Goal: Task Accomplishment & Management: Complete application form

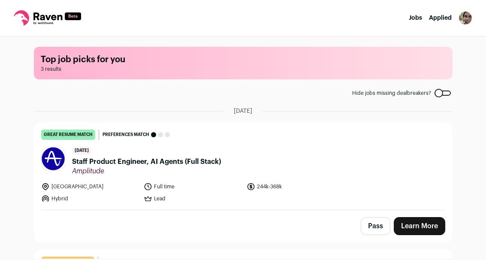
click at [422, 226] on link "Learn More" at bounding box center [418, 226] width 51 height 18
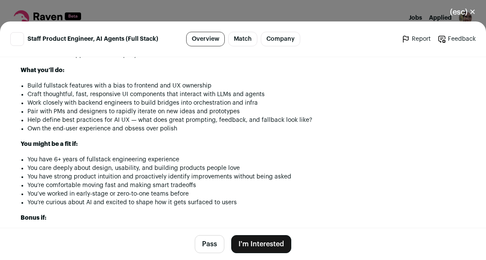
scroll to position [633, 0]
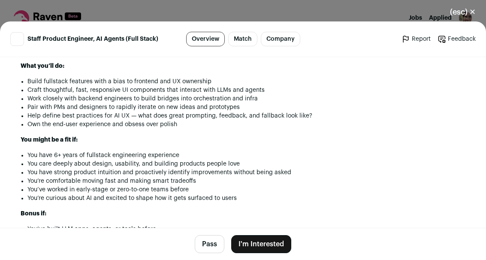
click at [279, 253] on button "I'm Interested" at bounding box center [261, 244] width 60 height 18
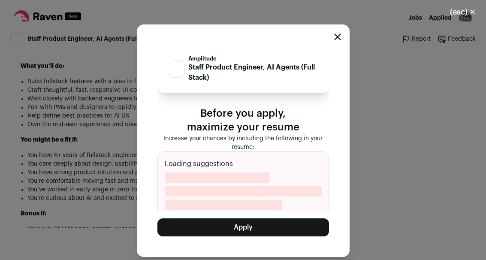
click at [282, 233] on button "Apply" at bounding box center [242, 227] width 171 height 18
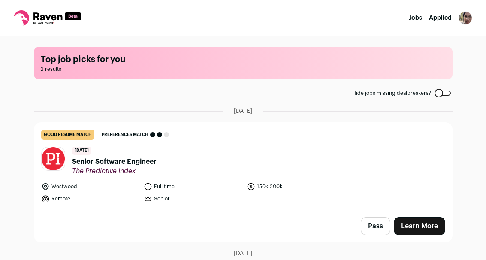
click at [427, 223] on link "Learn More" at bounding box center [418, 226] width 51 height 18
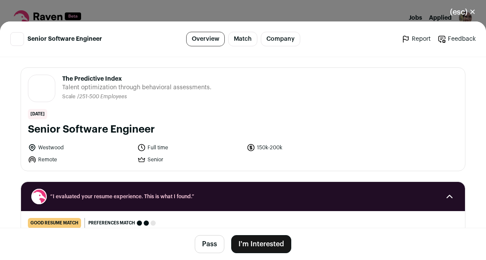
click at [264, 253] on button "I'm Interested" at bounding box center [261, 244] width 60 height 18
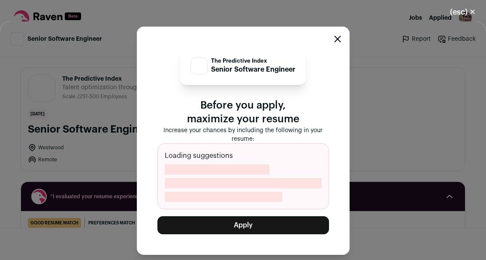
click at [309, 229] on button "Apply" at bounding box center [242, 225] width 171 height 18
